Goal: Task Accomplishment & Management: Use online tool/utility

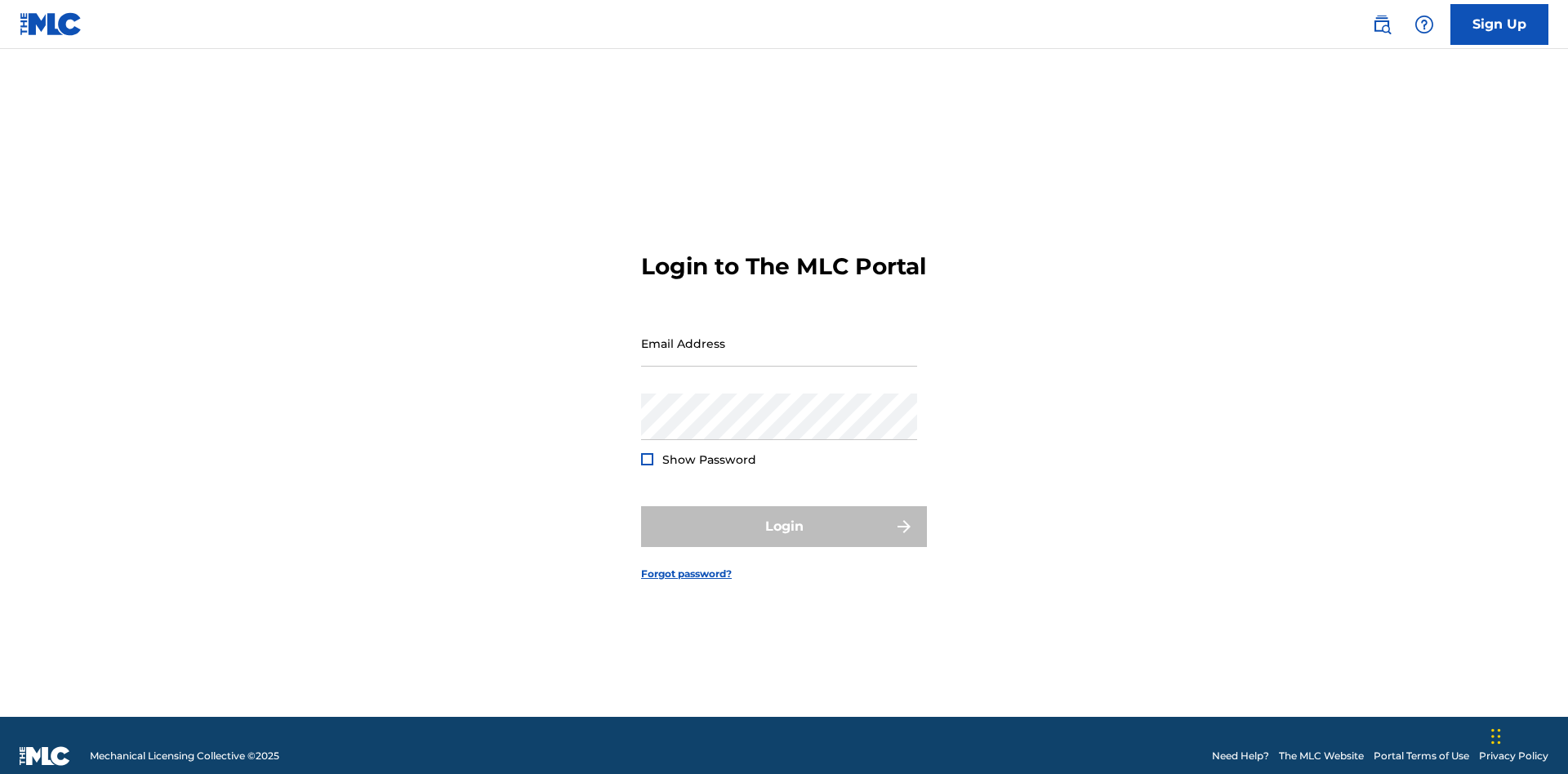
scroll to position [21, 0]
click at [779, 335] on input "Email Address" at bounding box center [778, 343] width 276 height 46
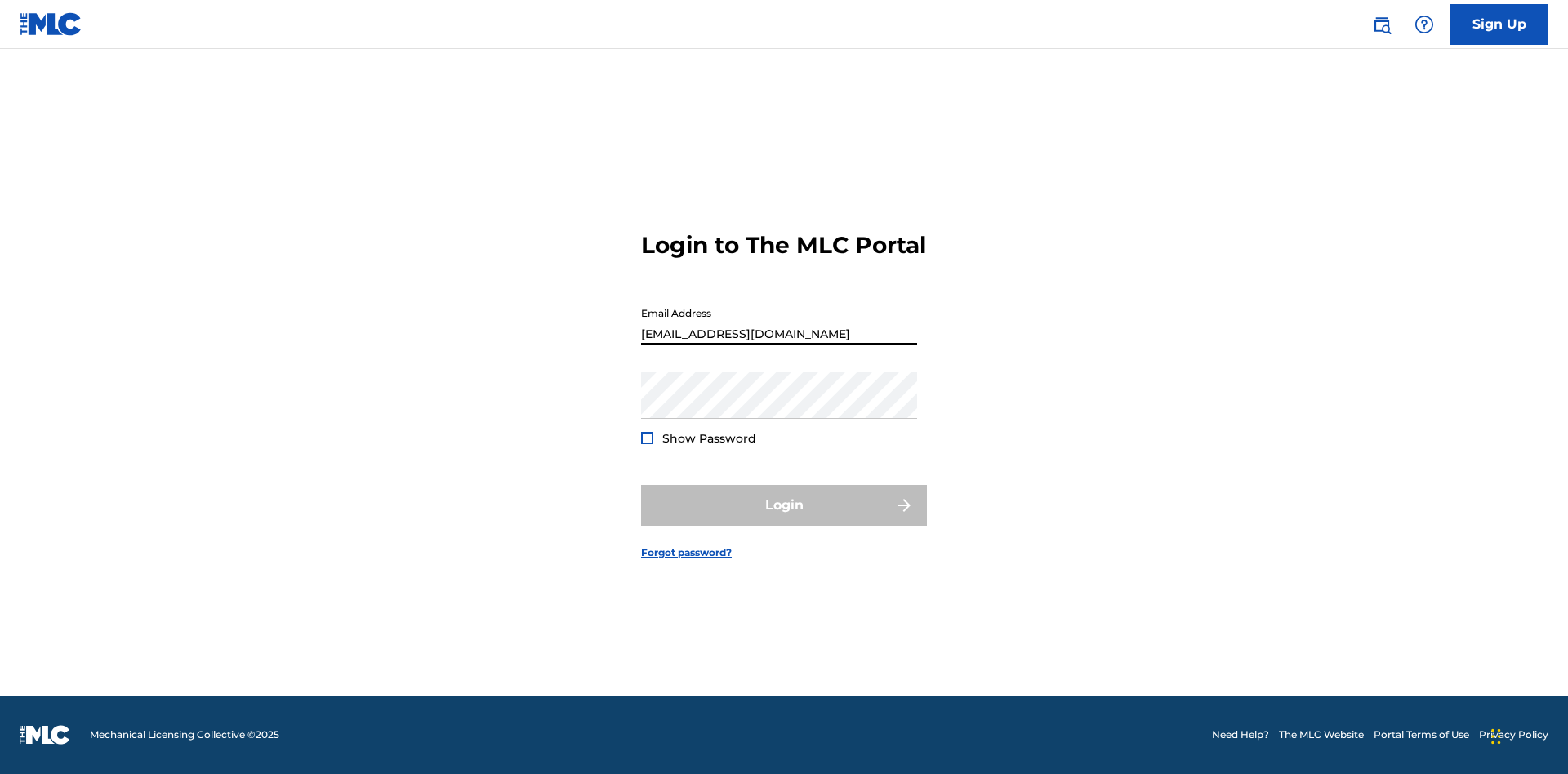
type input "[EMAIL_ADDRESS][DOMAIN_NAME]"
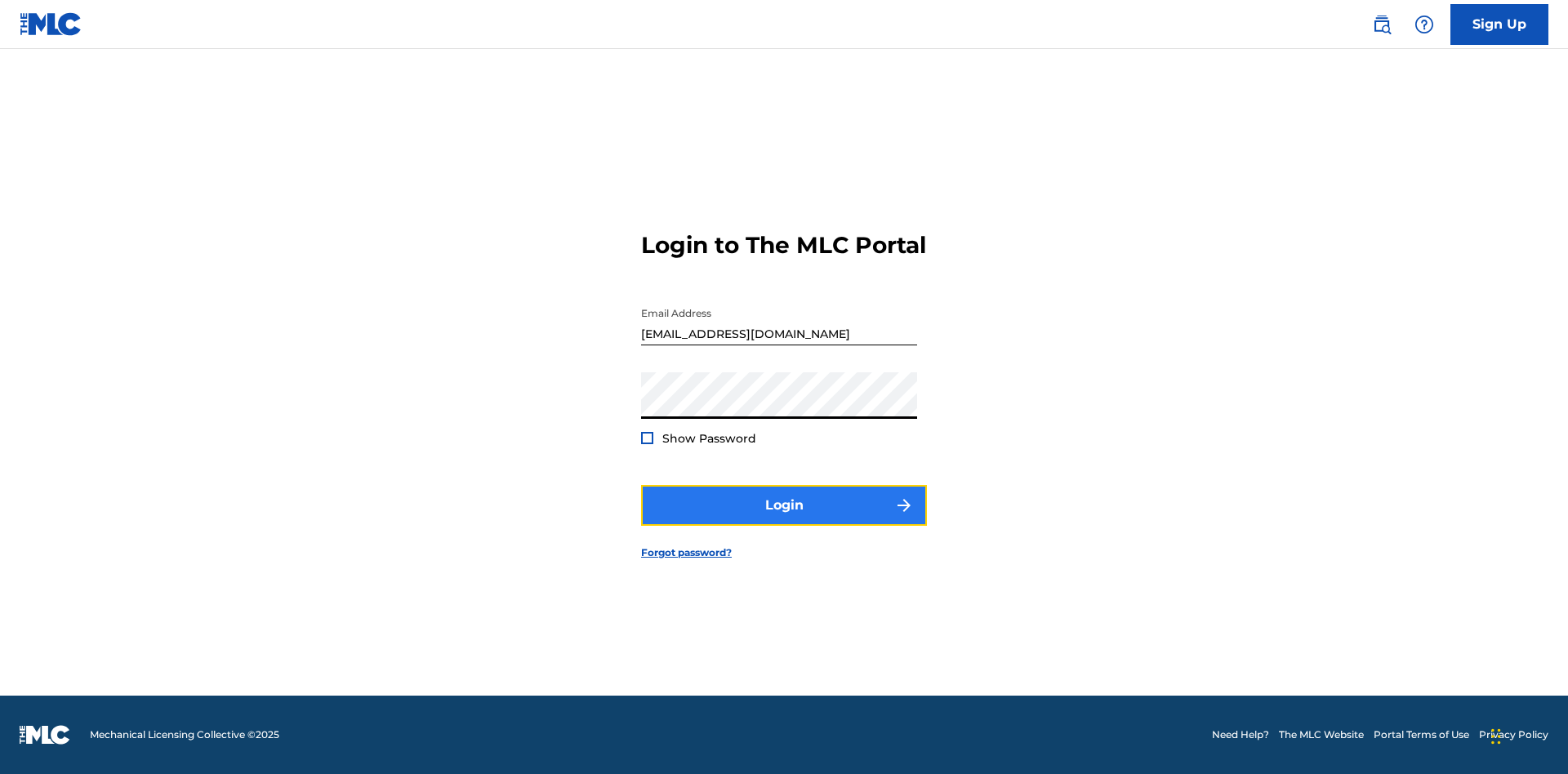
click at [784, 519] on button "Login" at bounding box center [784, 505] width 286 height 41
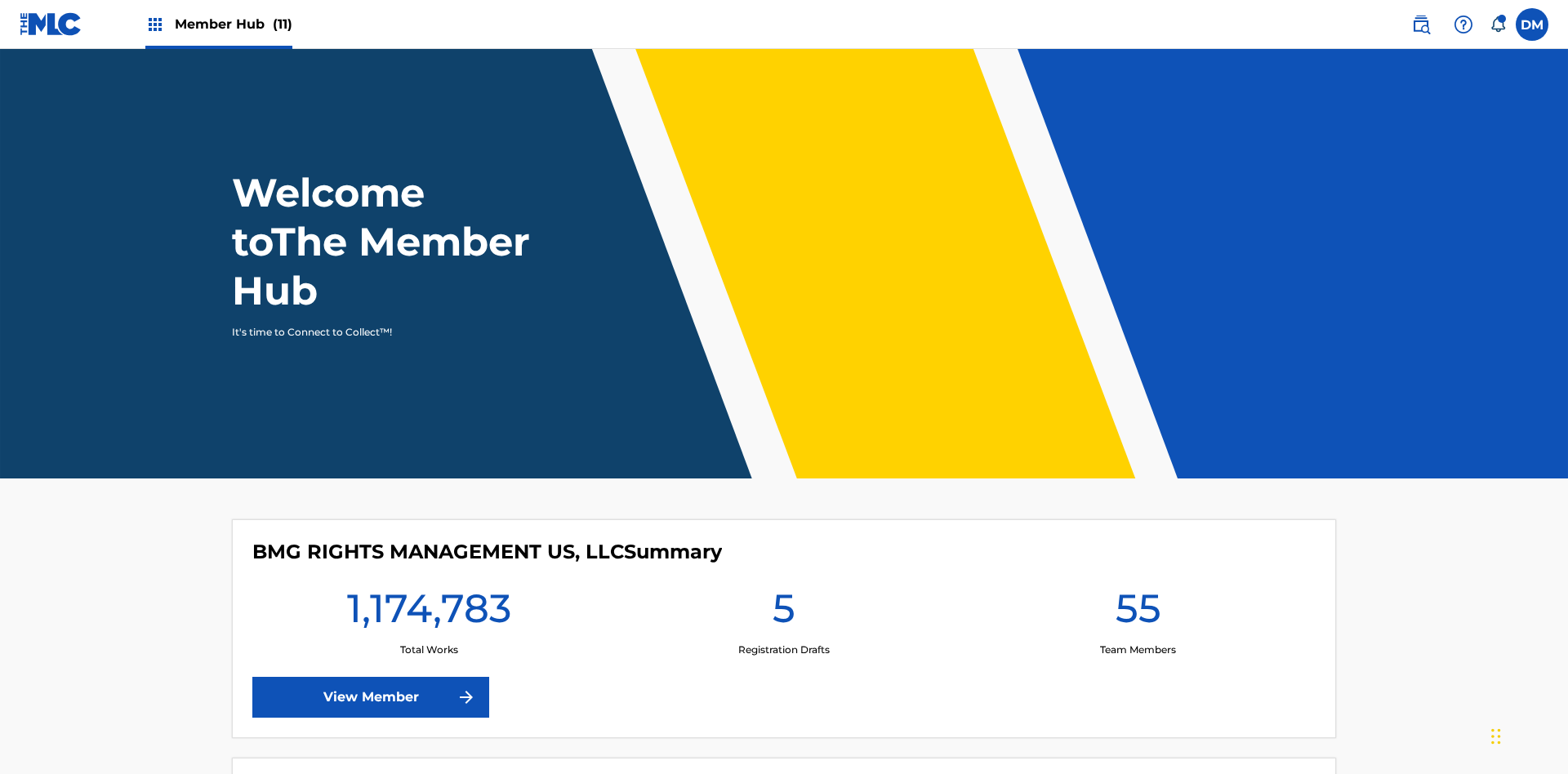
click at [233, 24] on span "Member Hub (11)" at bounding box center [233, 24] width 118 height 19
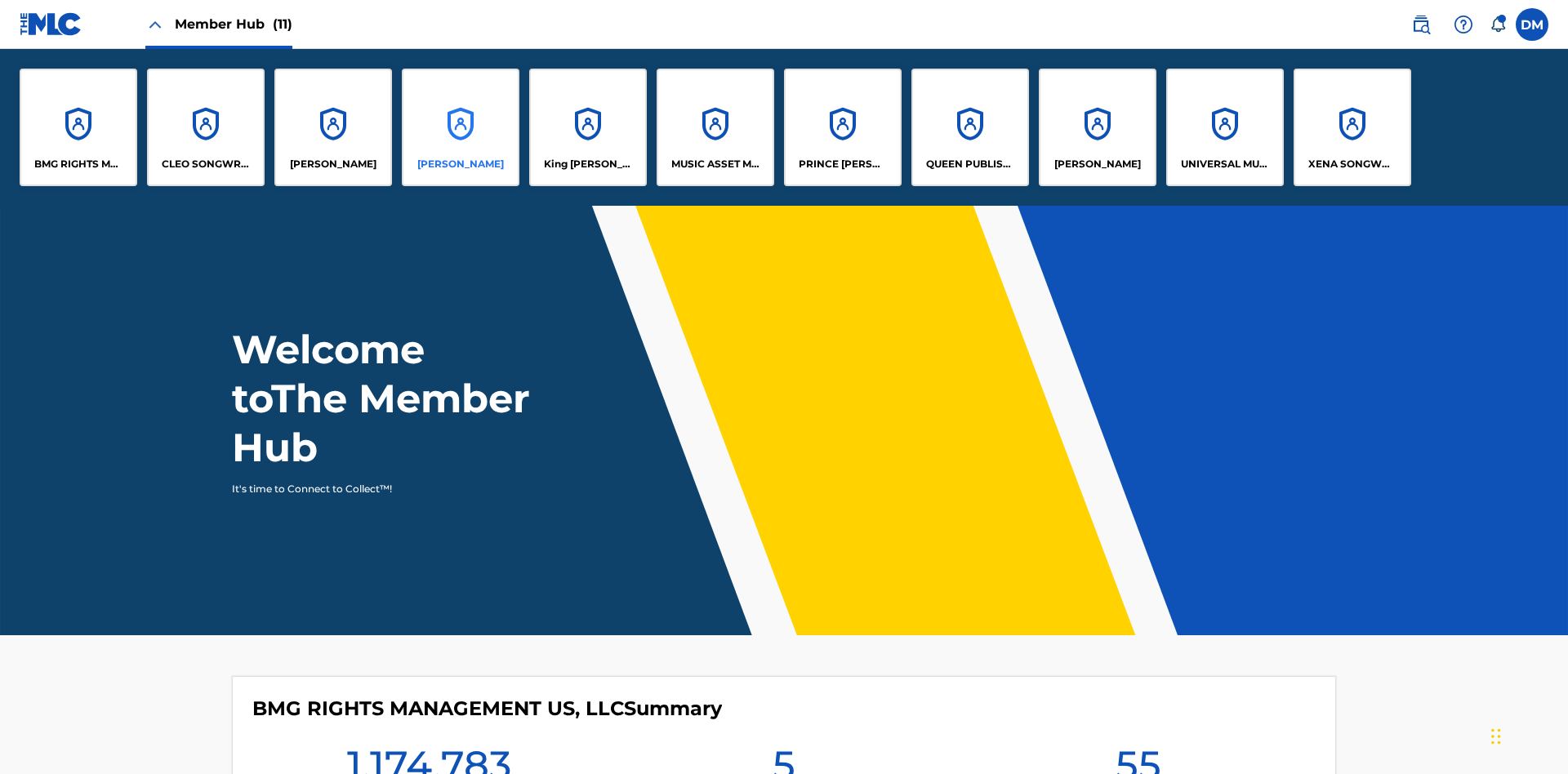
click at [460, 164] on p "[PERSON_NAME]" at bounding box center [460, 164] width 86 height 15
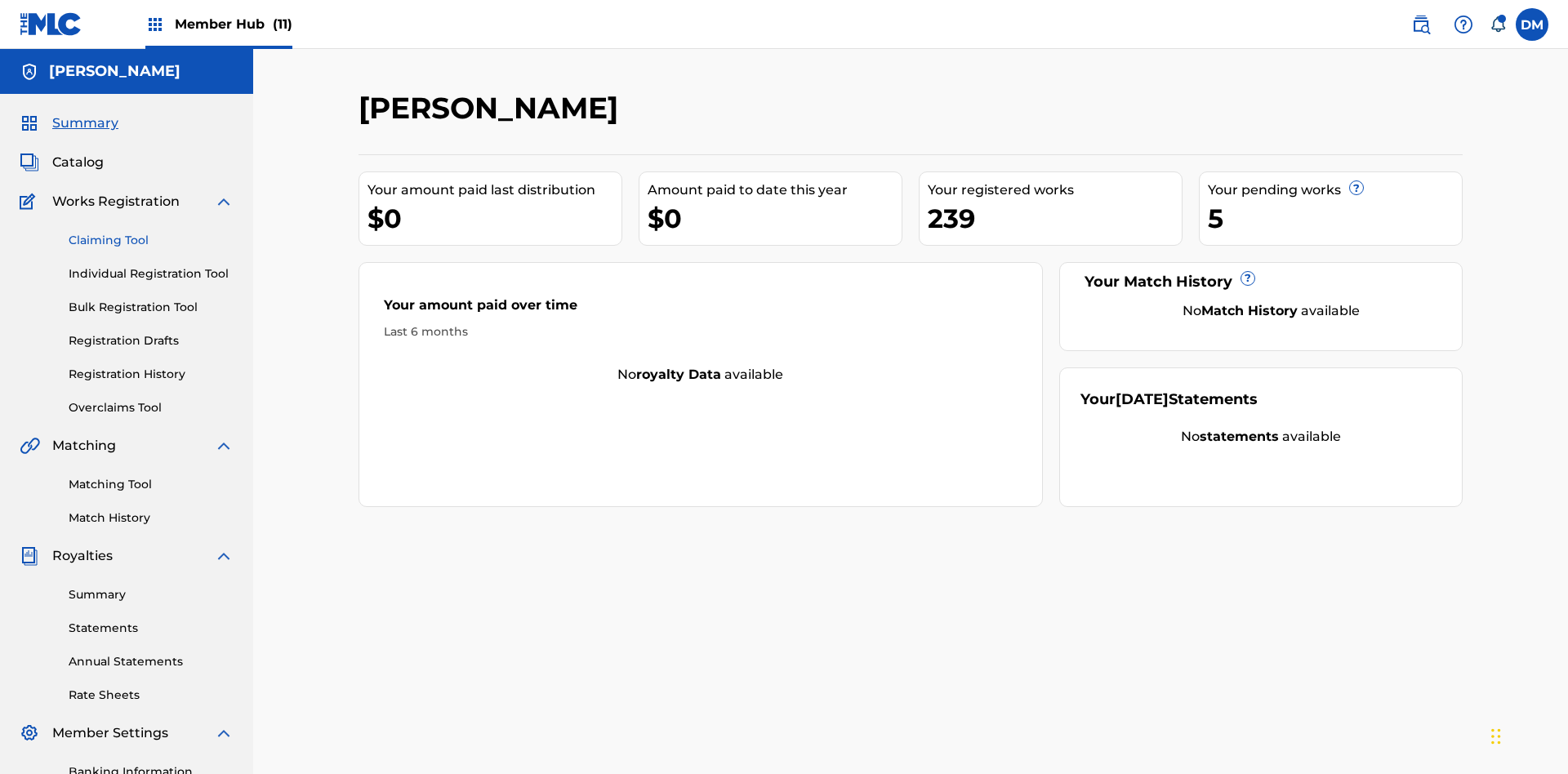
click at [151, 232] on link "Claiming Tool" at bounding box center [151, 240] width 165 height 17
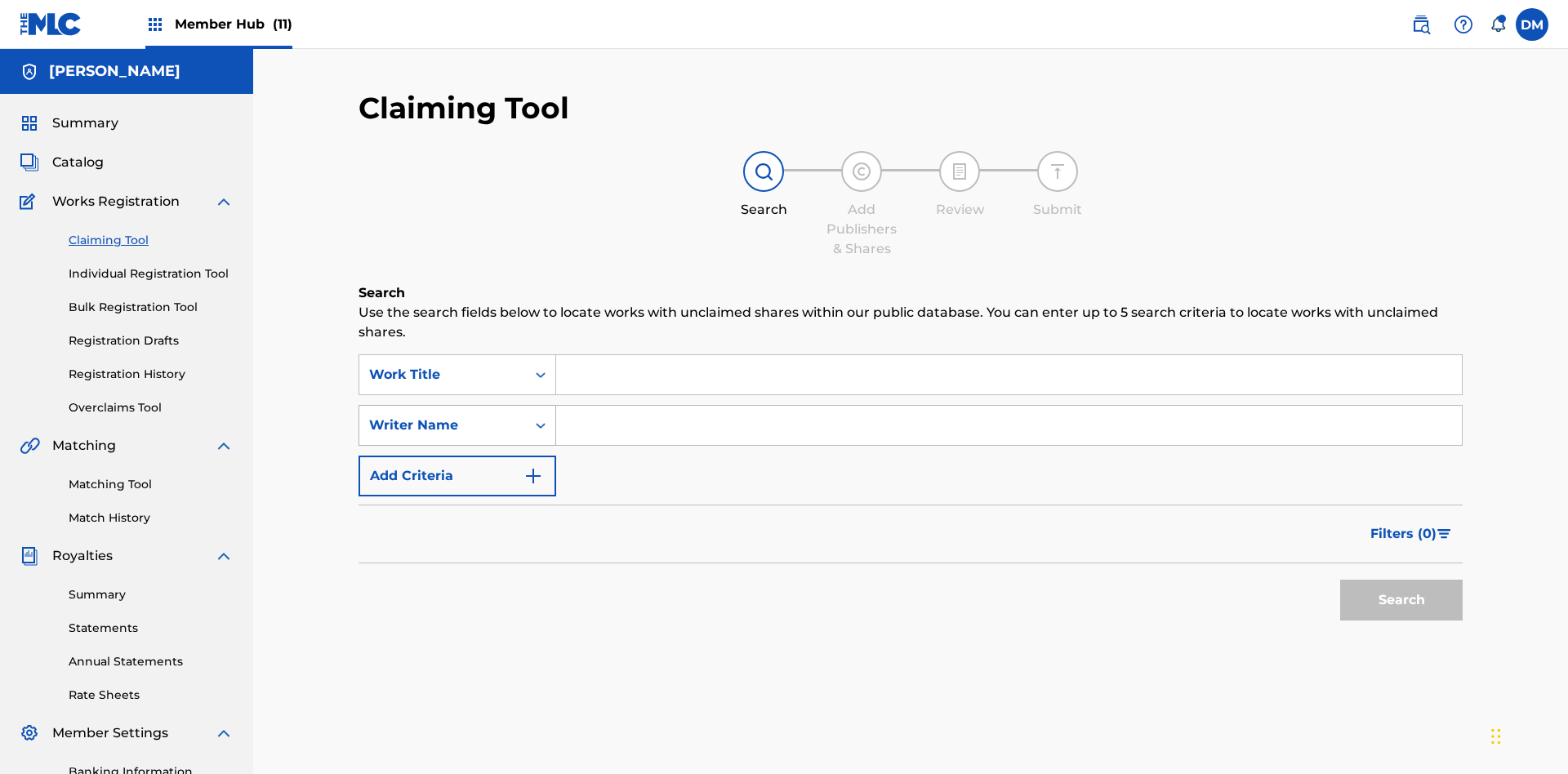
click at [443, 416] on div "Writer Name" at bounding box center [443, 425] width 147 height 19
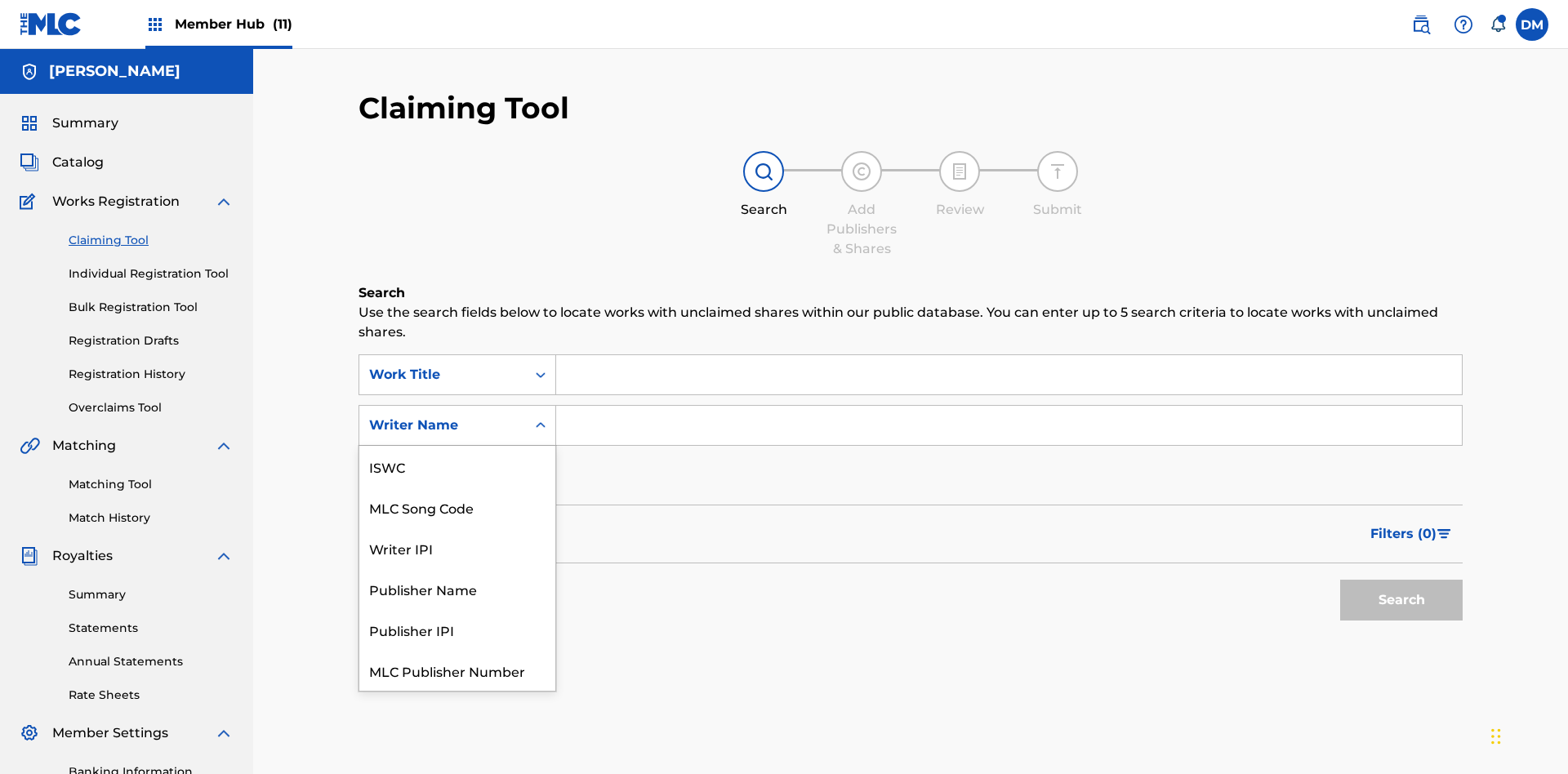
click at [457, 486] on div "MLC Song Code" at bounding box center [457, 507] width 196 height 41
click at [1008, 355] on input "Search Form" at bounding box center [1008, 375] width 905 height 39
type input "RELINQUISHMENT WORK TO BE EXHAUSTED CREATED ON [DATE]"
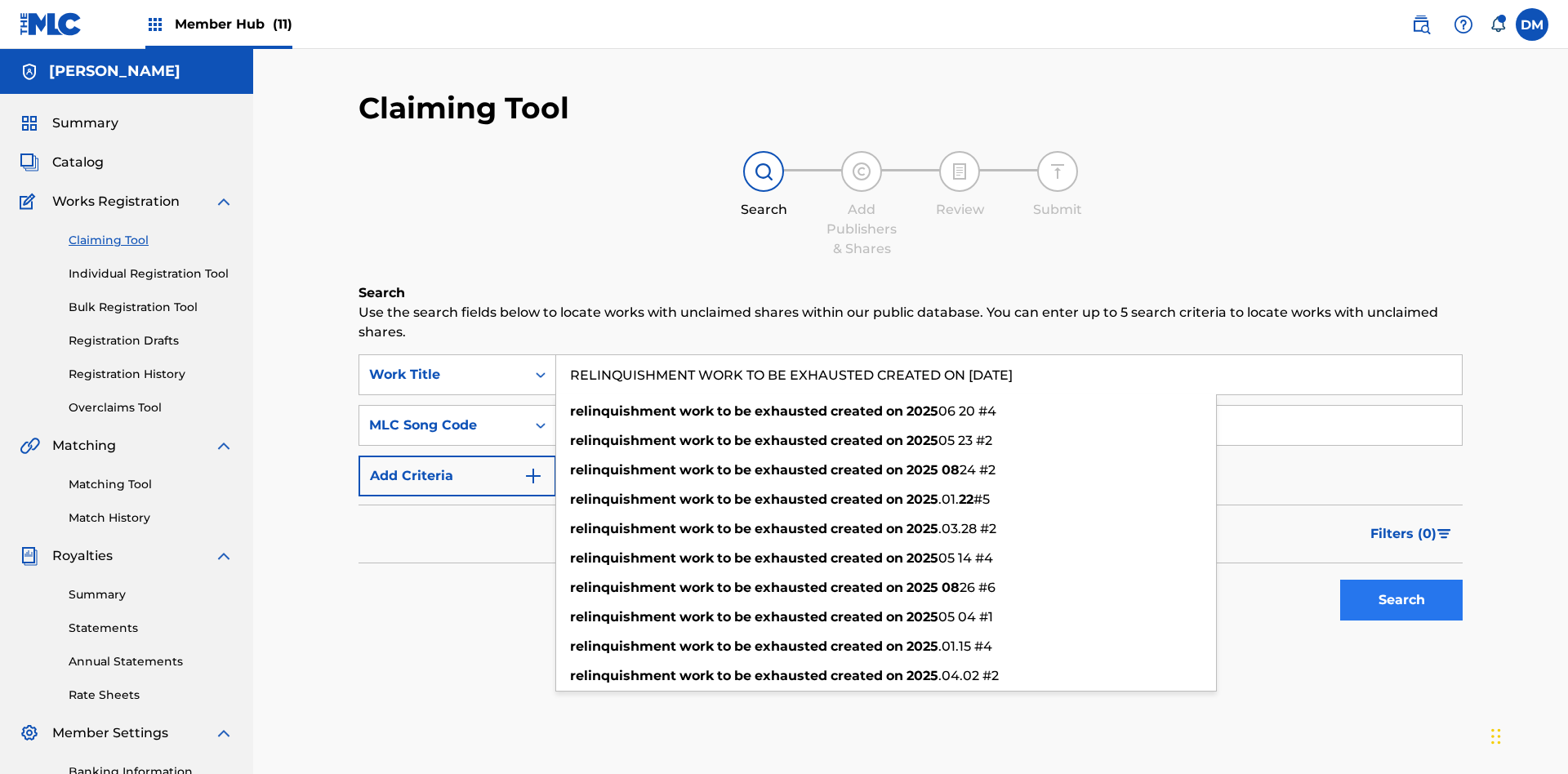
click at [1008, 406] on input "Search Form" at bounding box center [1008, 425] width 905 height 39
click at [1401, 579] on button "Search" at bounding box center [1401, 600] width 123 height 41
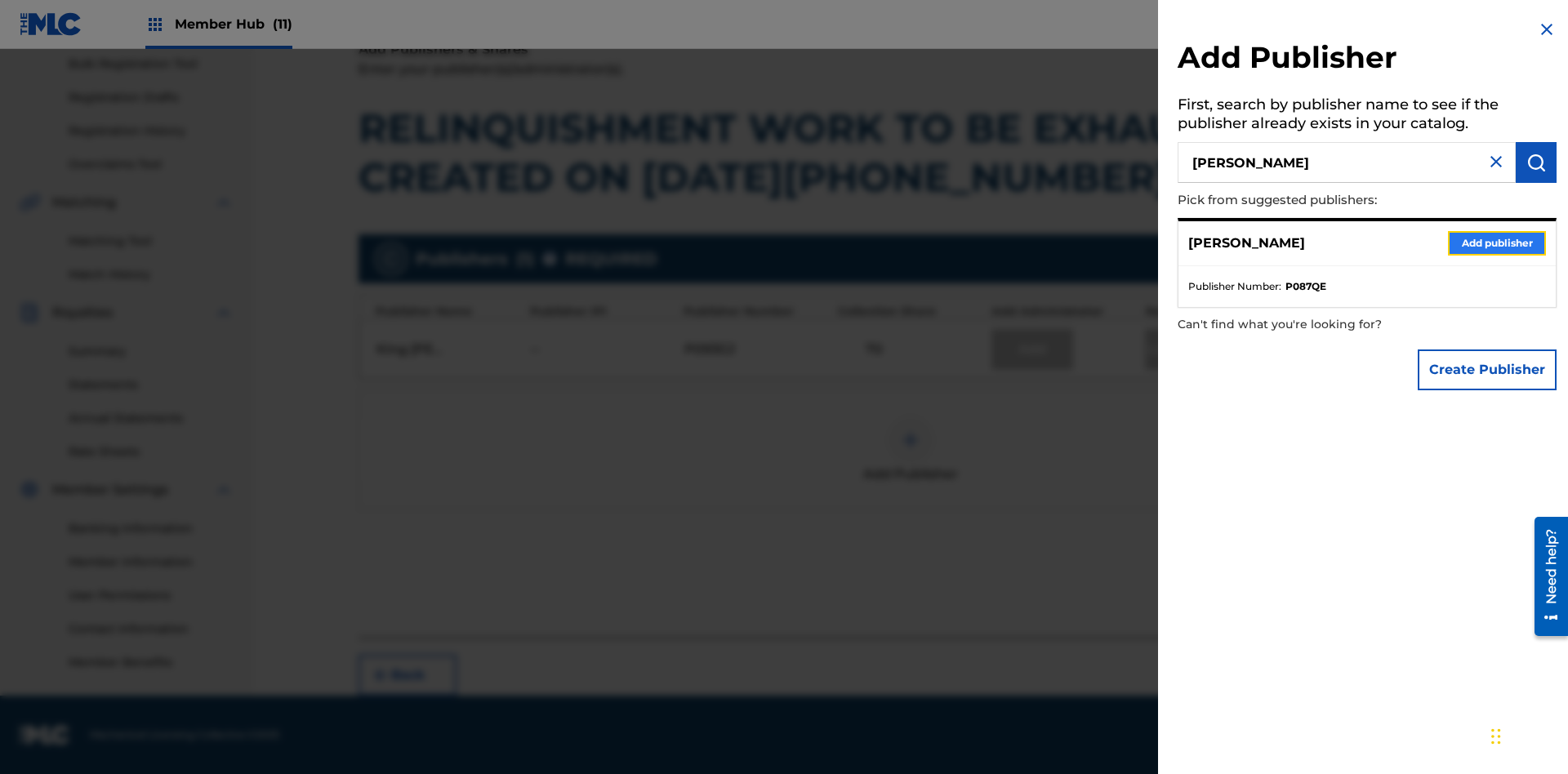
click at [1497, 242] on button "Add publisher" at bounding box center [1497, 243] width 98 height 24
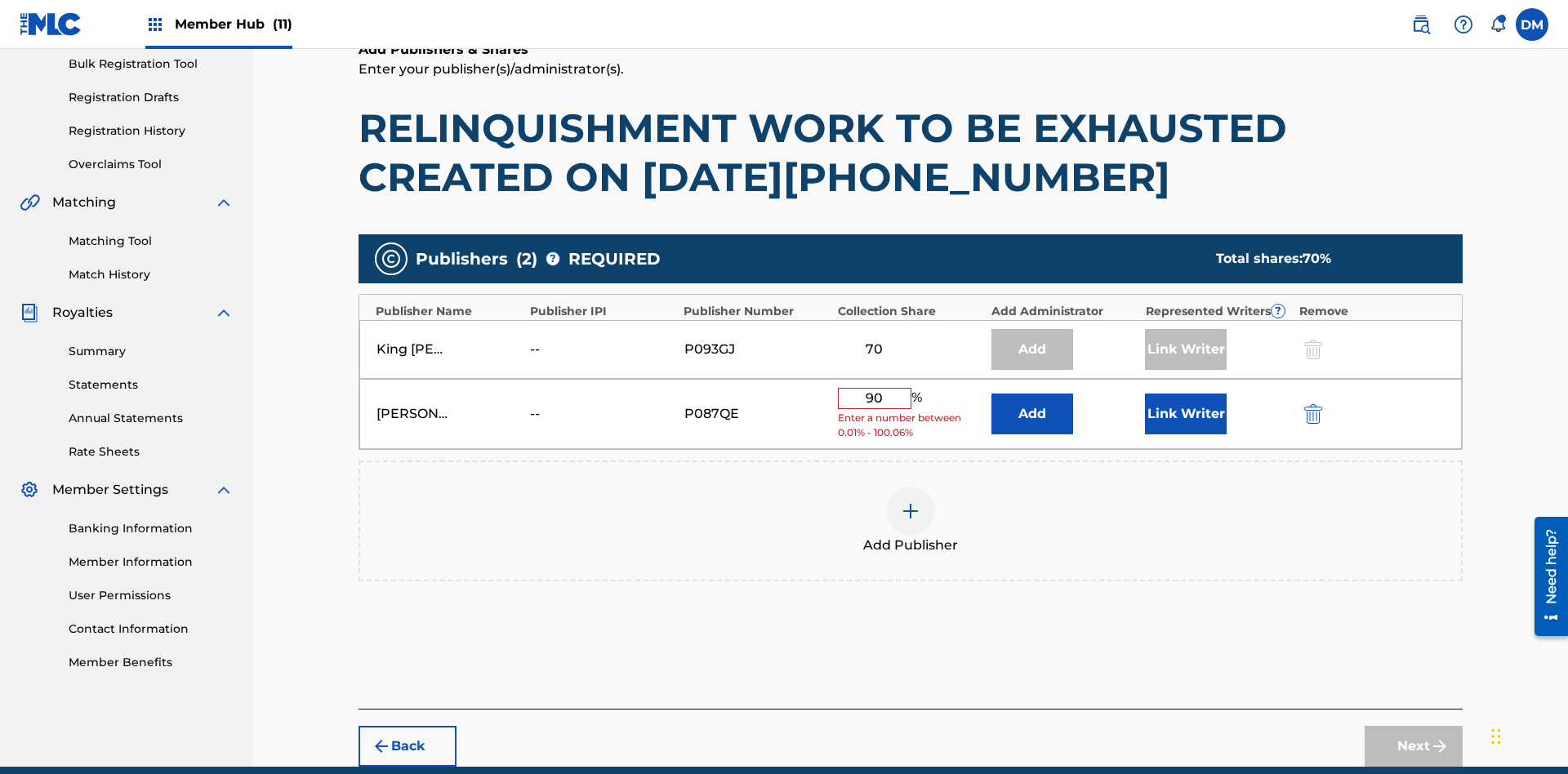
scroll to position [302, 0]
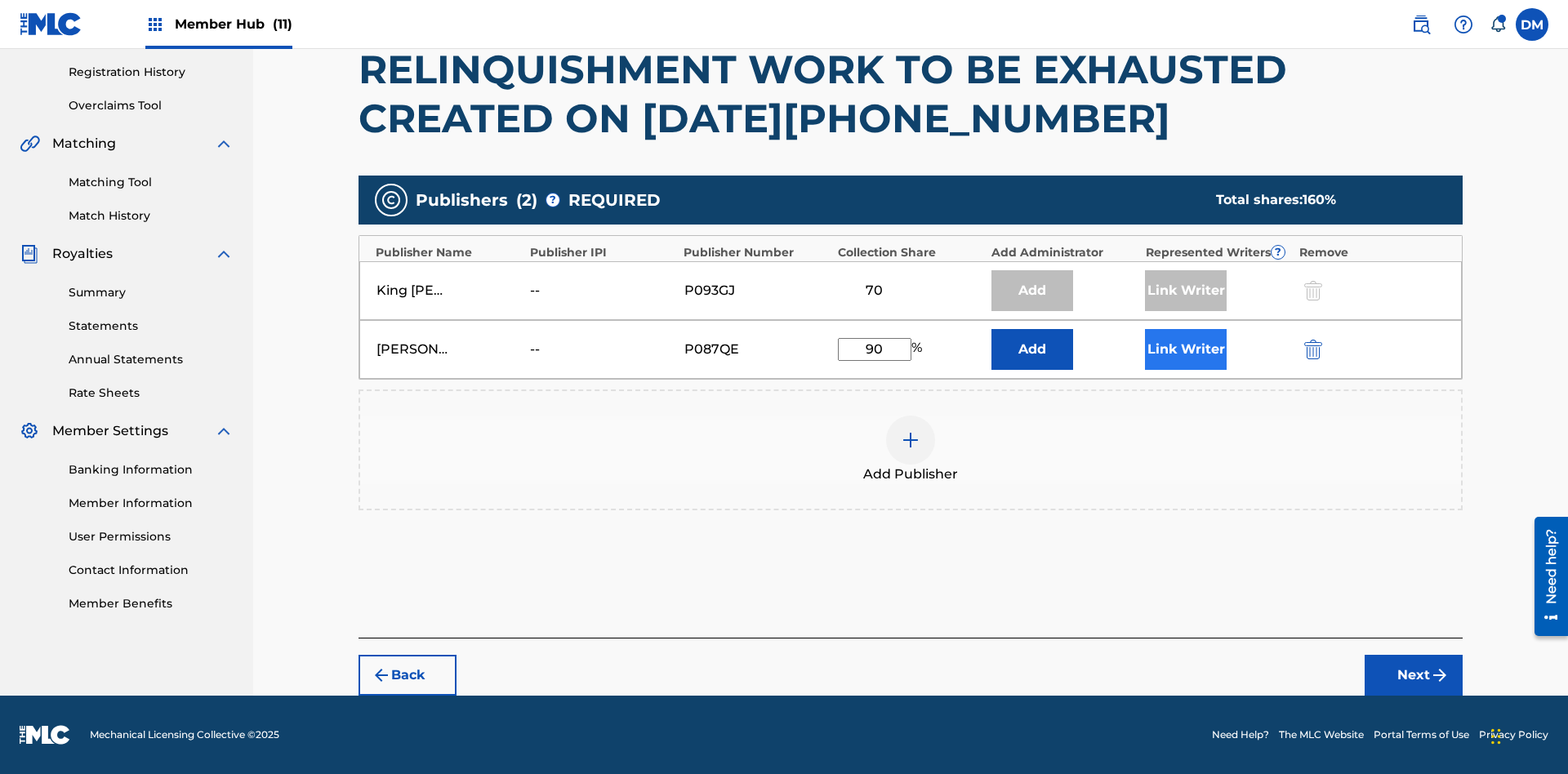
type input "90"
click at [1186, 349] on button "Link Writer" at bounding box center [1186, 349] width 82 height 41
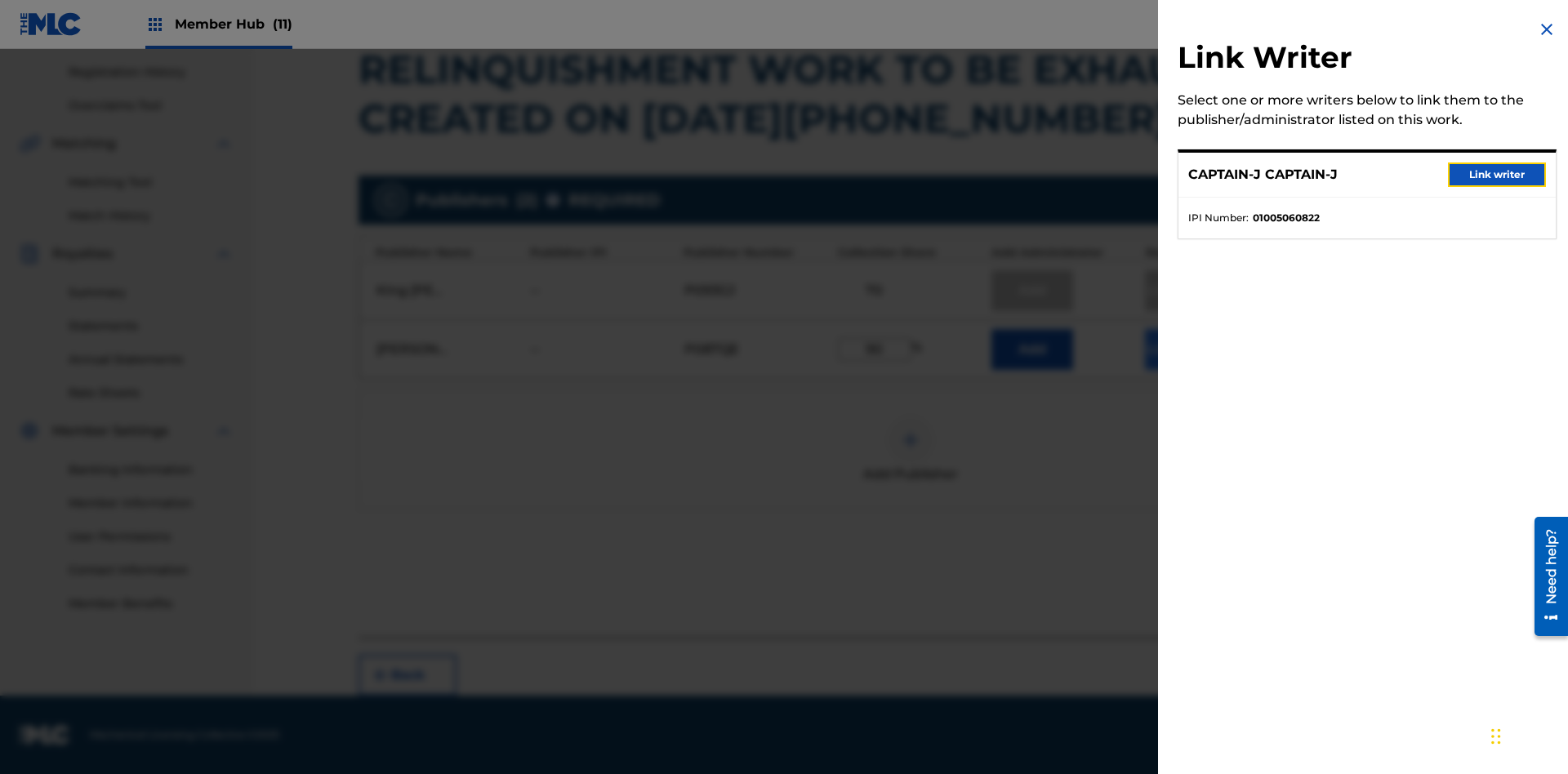
click at [1497, 174] on button "Link writer" at bounding box center [1497, 174] width 98 height 24
click at [1186, 349] on button "Link Writer" at bounding box center [1186, 349] width 82 height 41
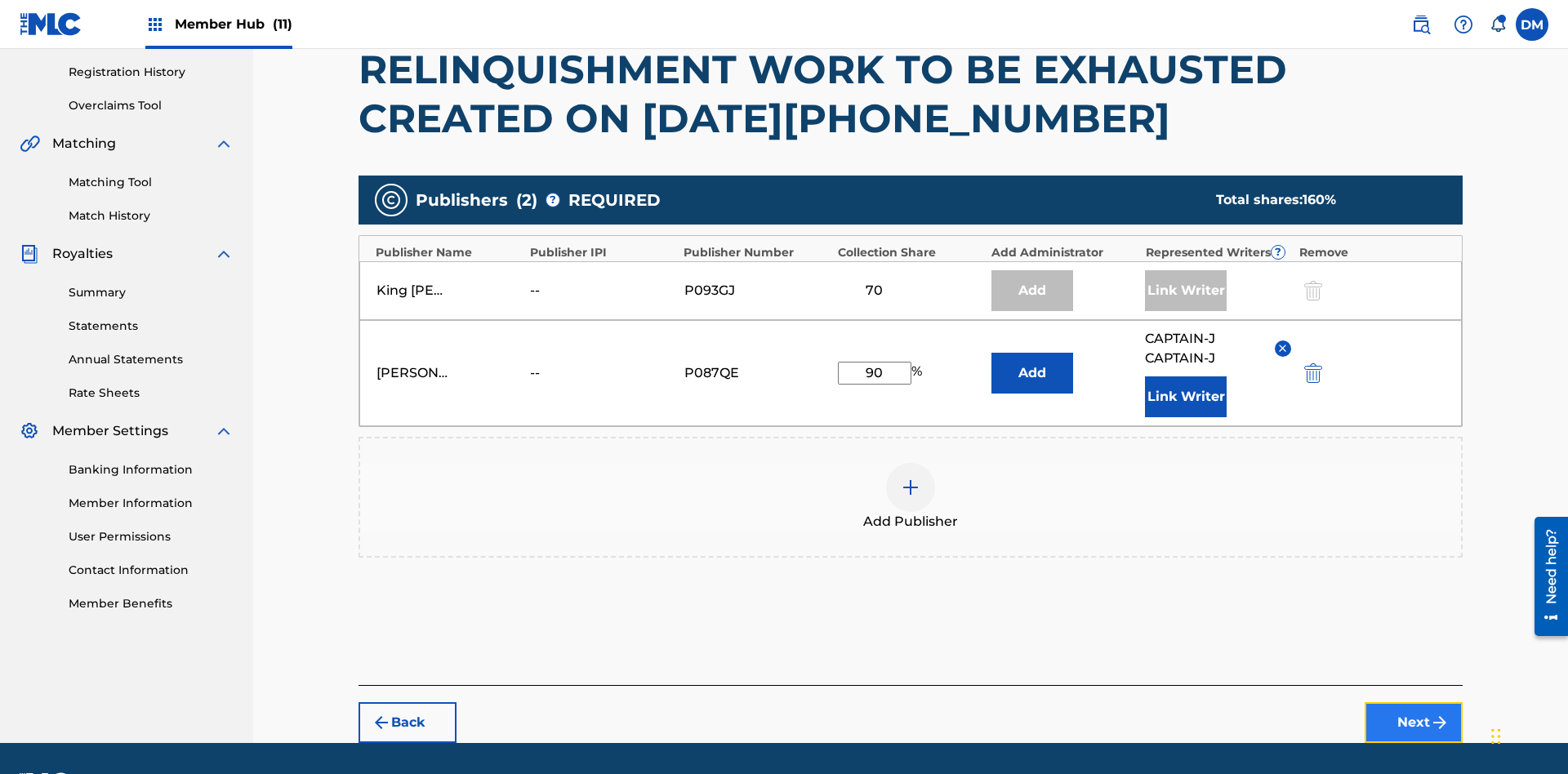
click at [1413, 702] on button "Next" at bounding box center [1414, 722] width 98 height 41
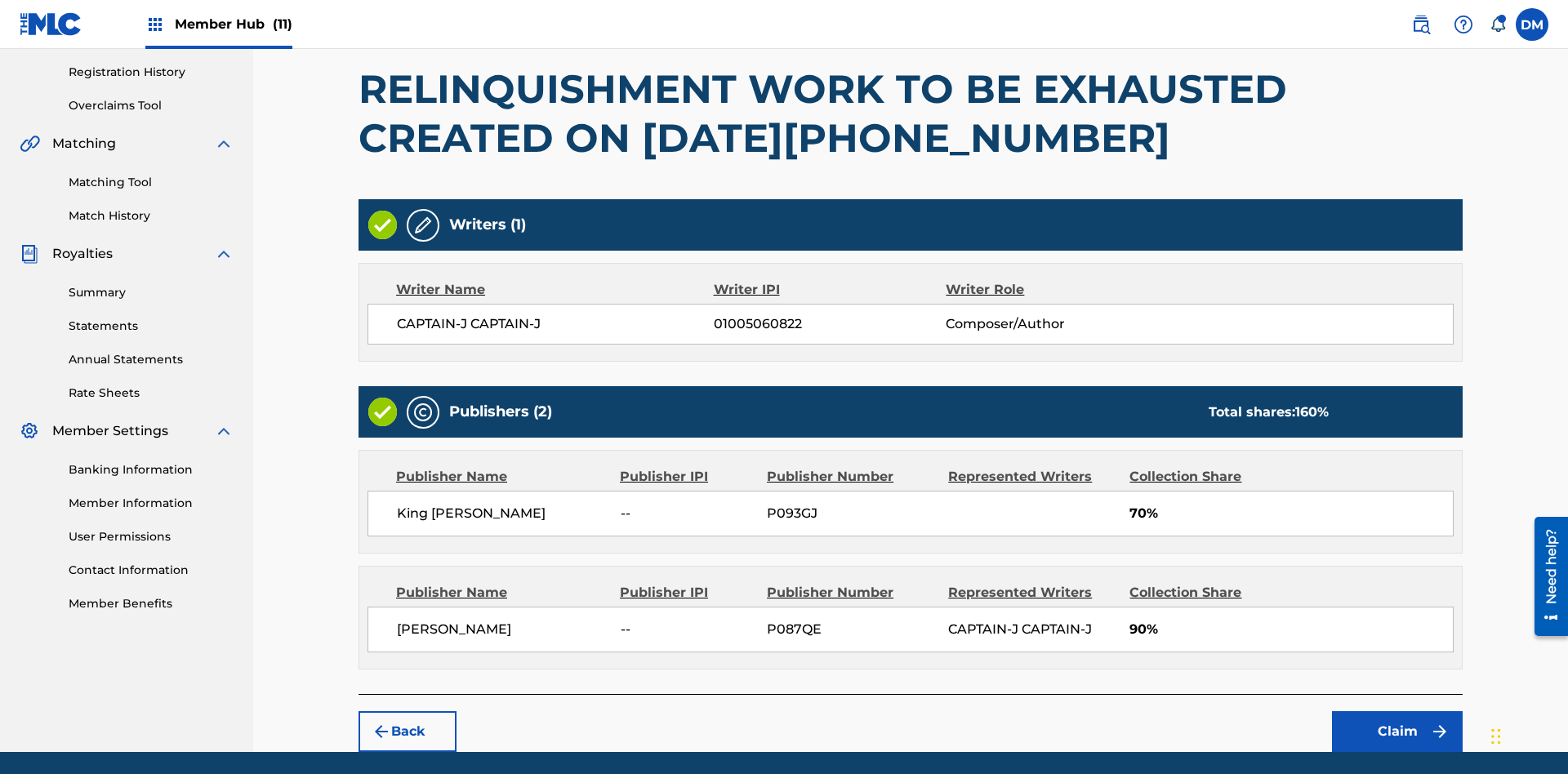
scroll to position [358, 0]
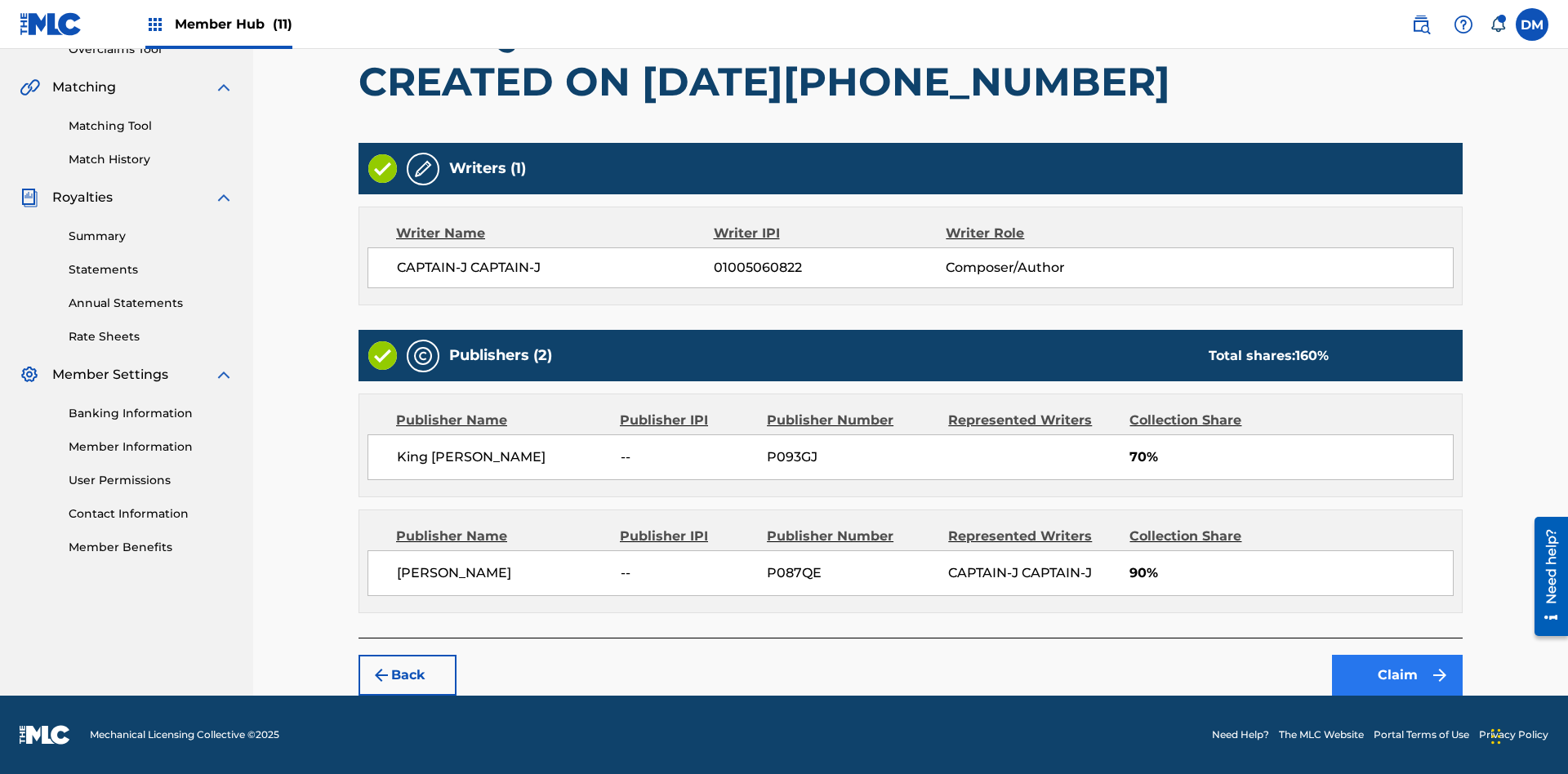
click at [1397, 675] on button "Claim" at bounding box center [1396, 675] width 131 height 41
click at [151, 24] on link "Registration History" at bounding box center [151, 16] width 165 height 17
